Goal: Navigation & Orientation: Find specific page/section

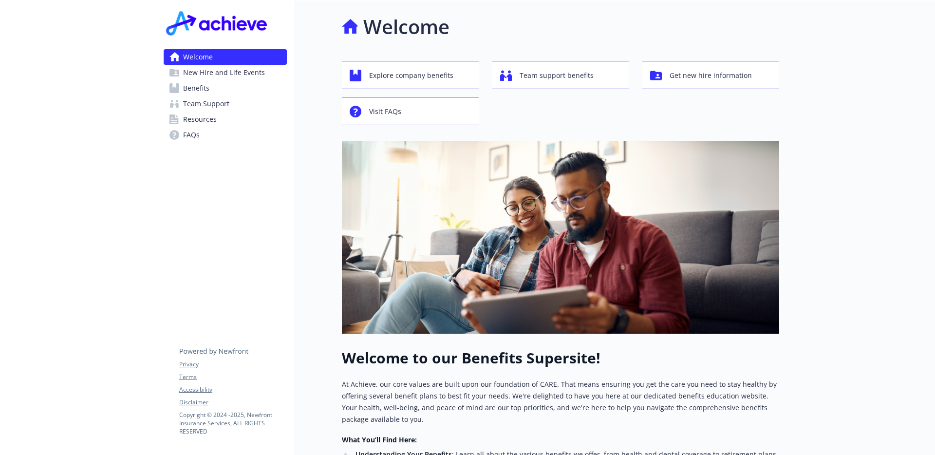
click at [194, 94] on span "Benefits" at bounding box center [196, 88] width 26 height 16
